Goal: Task Accomplishment & Management: Manage account settings

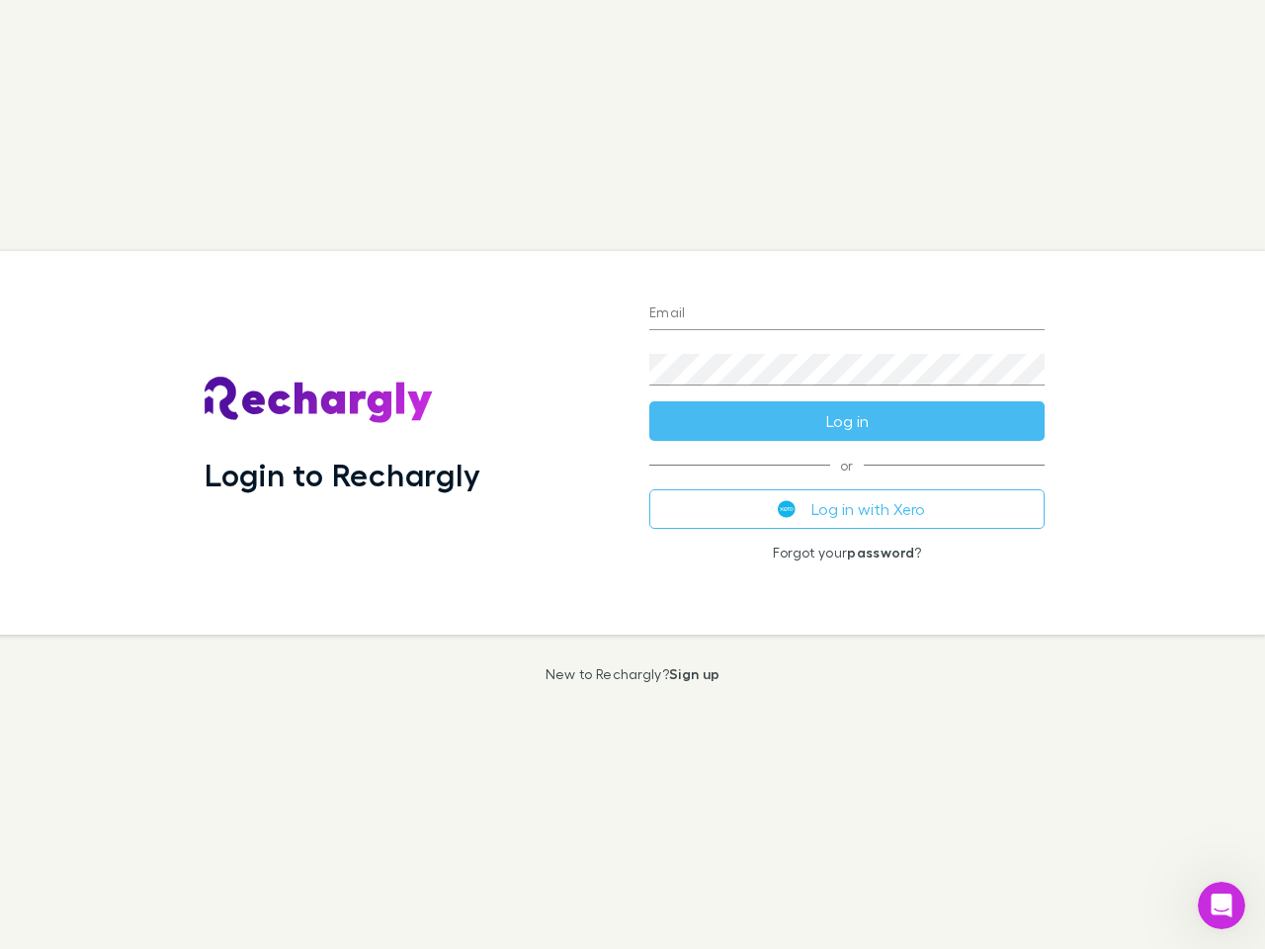
click at [632, 474] on div "Login to Rechargly" at bounding box center [411, 442] width 445 height 383
click at [847, 314] on input "Email" at bounding box center [846, 314] width 395 height 32
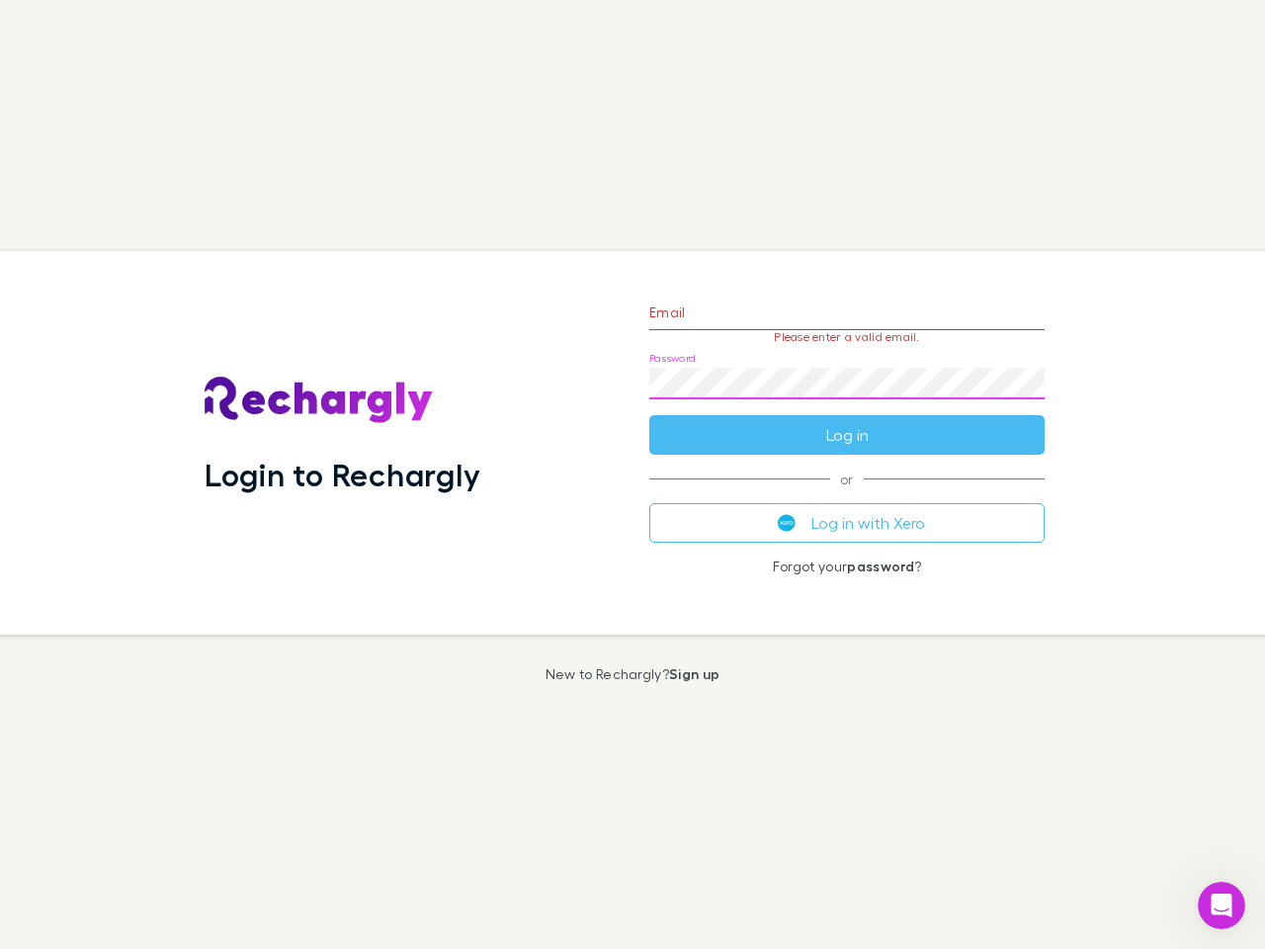
click at [847, 421] on form "Email Please enter a valid email. Password Log in" at bounding box center [846, 369] width 395 height 172
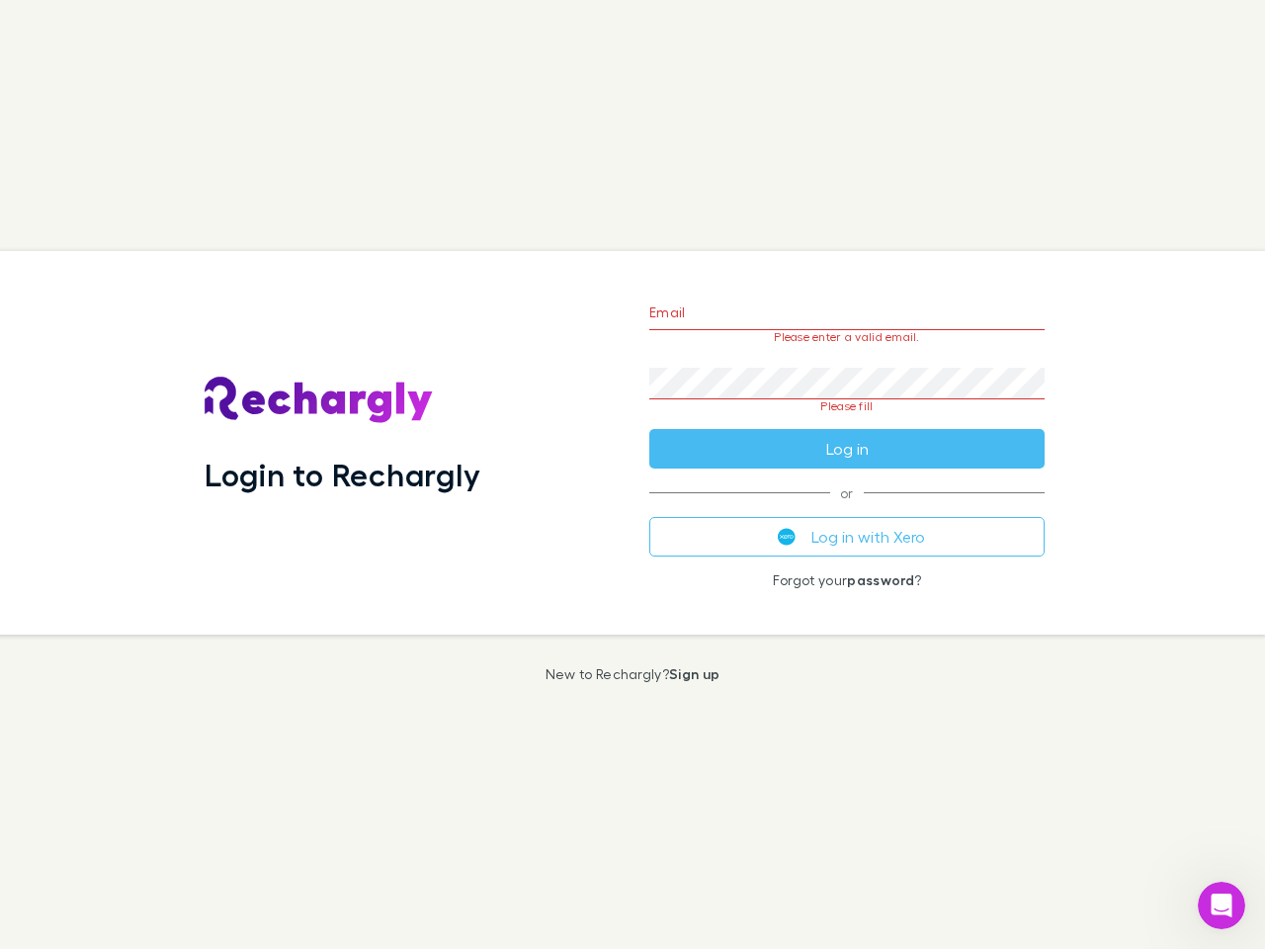
click at [847, 509] on div "Email Please enter a valid email. Password Please fill Log in or Log in with Xe…" at bounding box center [846, 442] width 427 height 383
click at [1221, 905] on icon "Open Intercom Messenger" at bounding box center [1222, 905] width 33 height 33
